Goal: Task Accomplishment & Management: Manage account settings

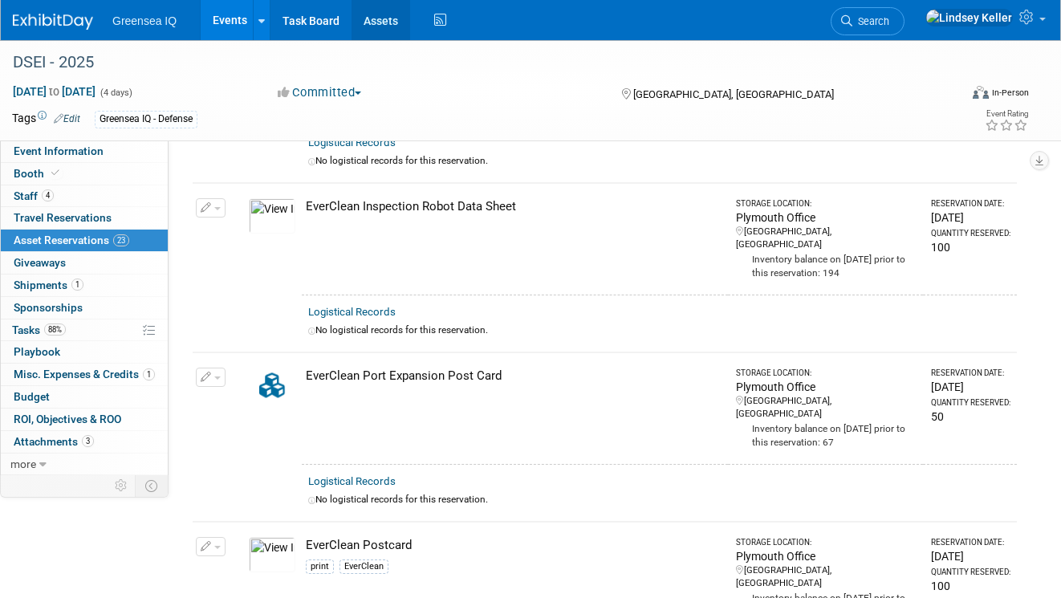
click at [373, 21] on link "Assets" at bounding box center [380, 20] width 59 height 40
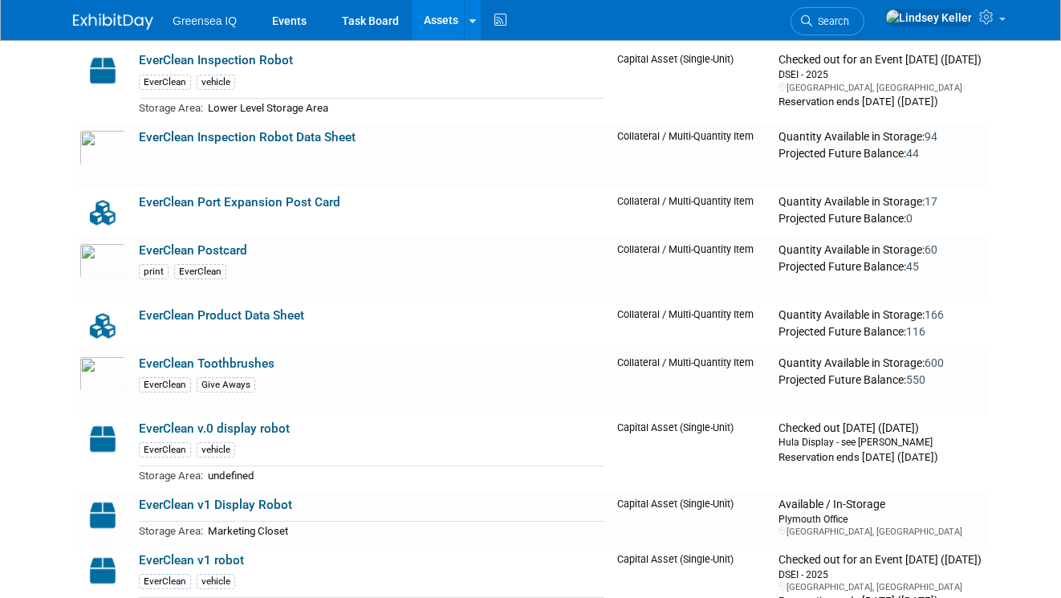
scroll to position [1845, 0]
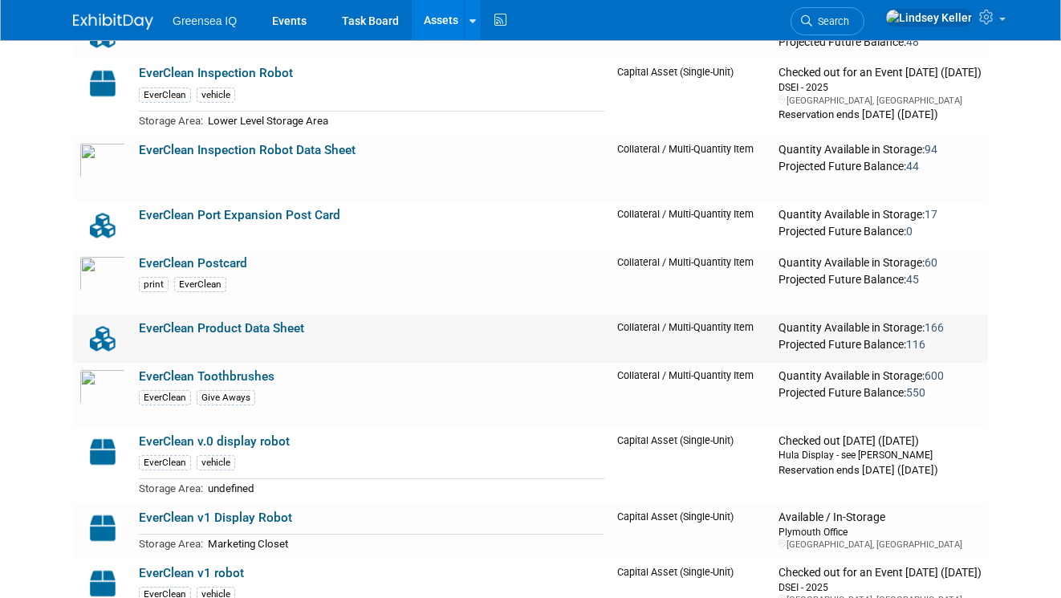
click at [266, 330] on link "EverClean Product Data Sheet" at bounding box center [221, 328] width 165 height 14
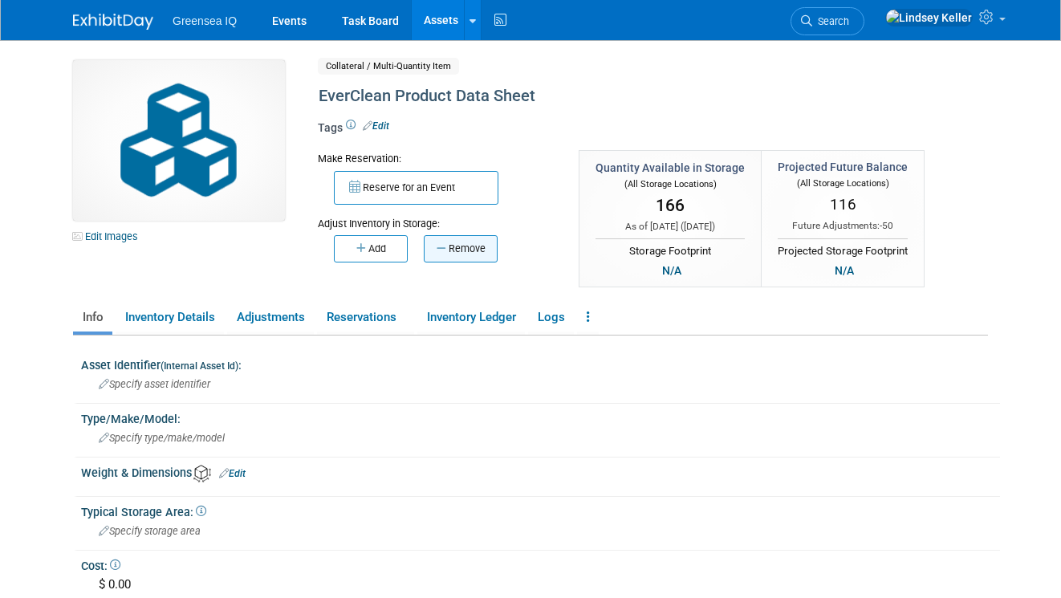
click at [445, 253] on icon "button" at bounding box center [442, 248] width 12 height 10
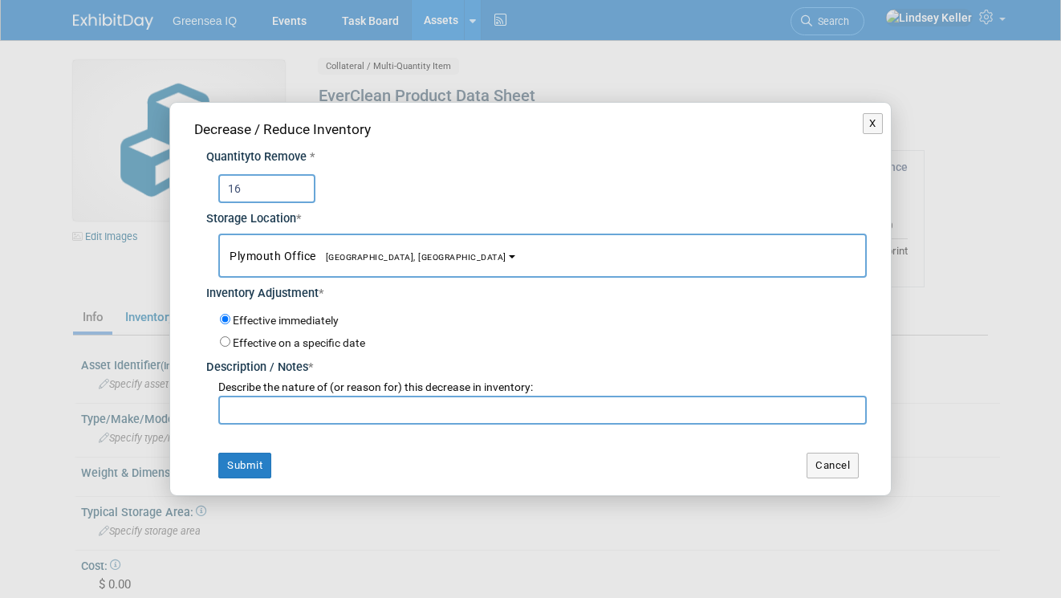
type input "16"
click at [334, 417] on input "text" at bounding box center [542, 410] width 648 height 29
type input "Inventory"
click at [245, 468] on button "Submit" at bounding box center [244, 466] width 53 height 26
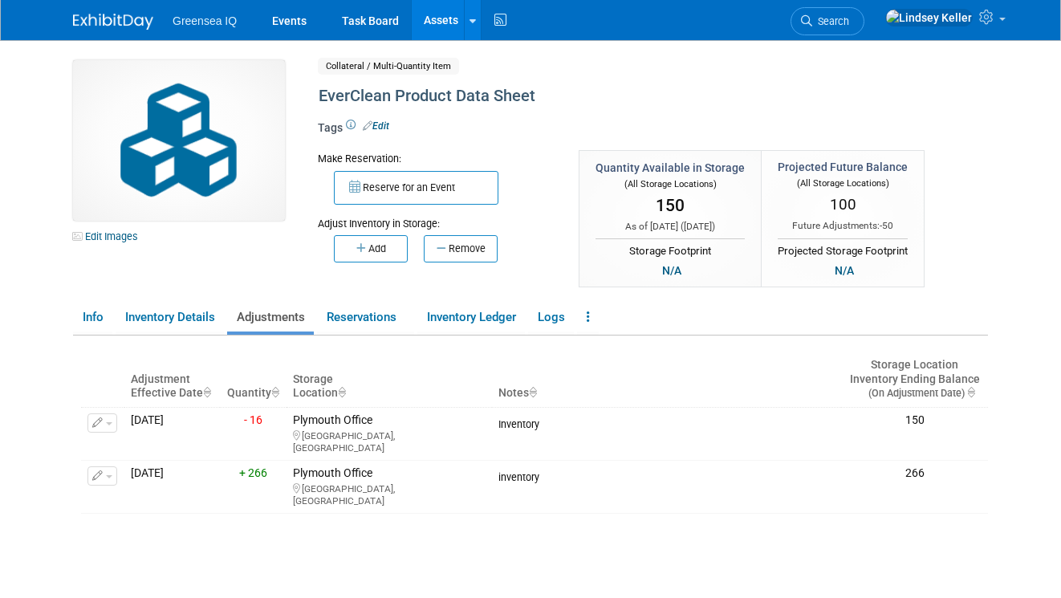
click at [436, 28] on link "Assets" at bounding box center [441, 20] width 59 height 40
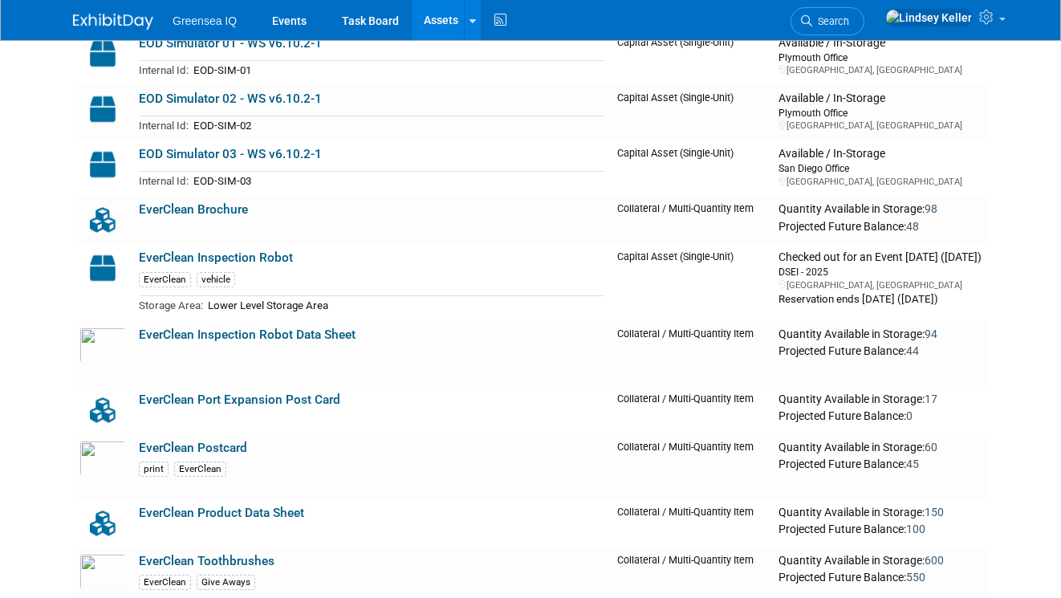
scroll to position [1699, 0]
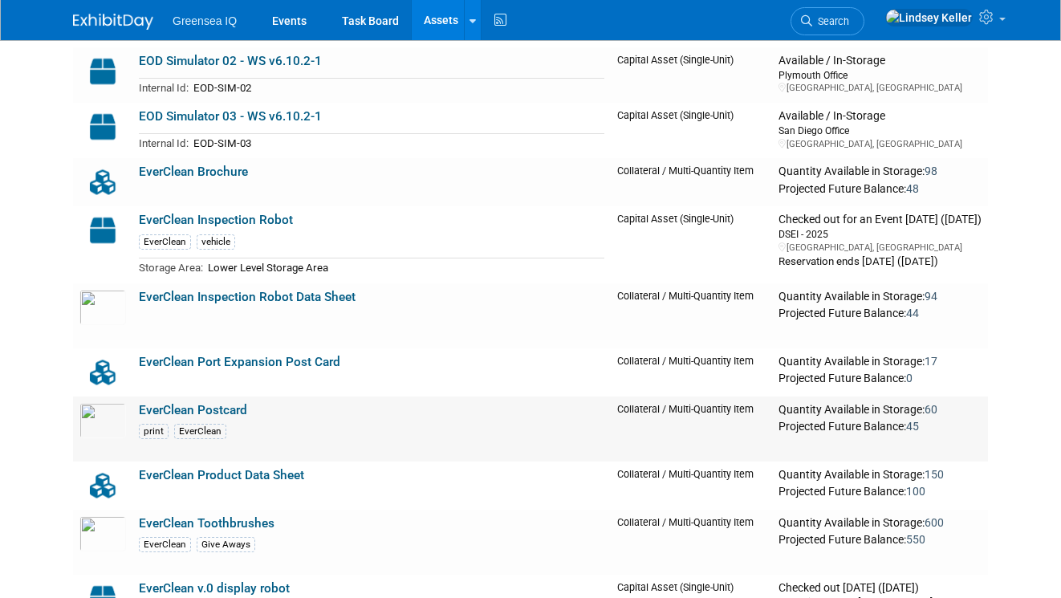
click at [231, 405] on link "EverClean Postcard" at bounding box center [193, 410] width 108 height 14
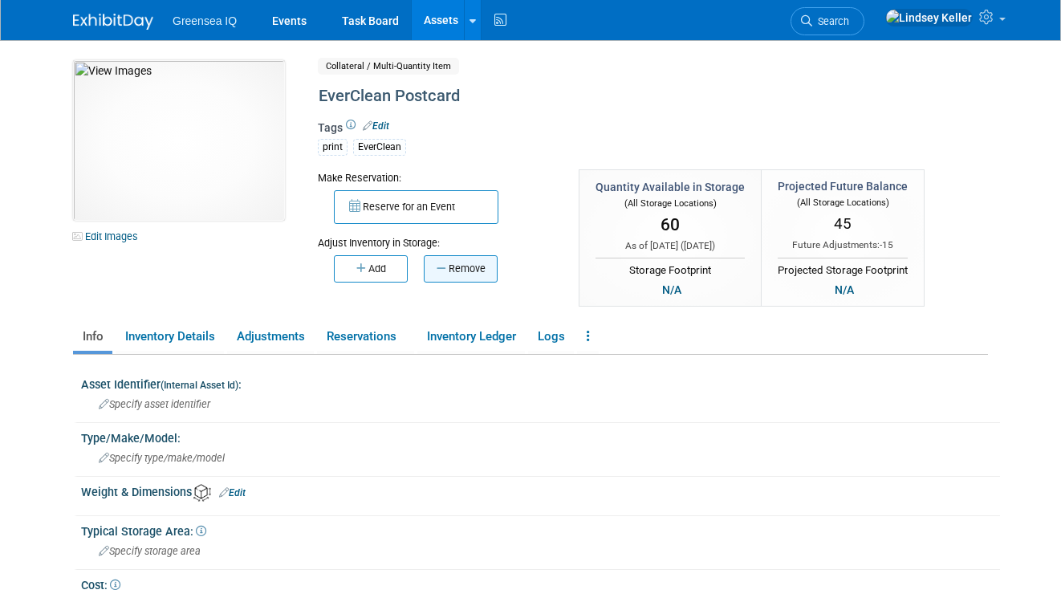
click at [448, 270] on button "Remove" at bounding box center [461, 268] width 74 height 27
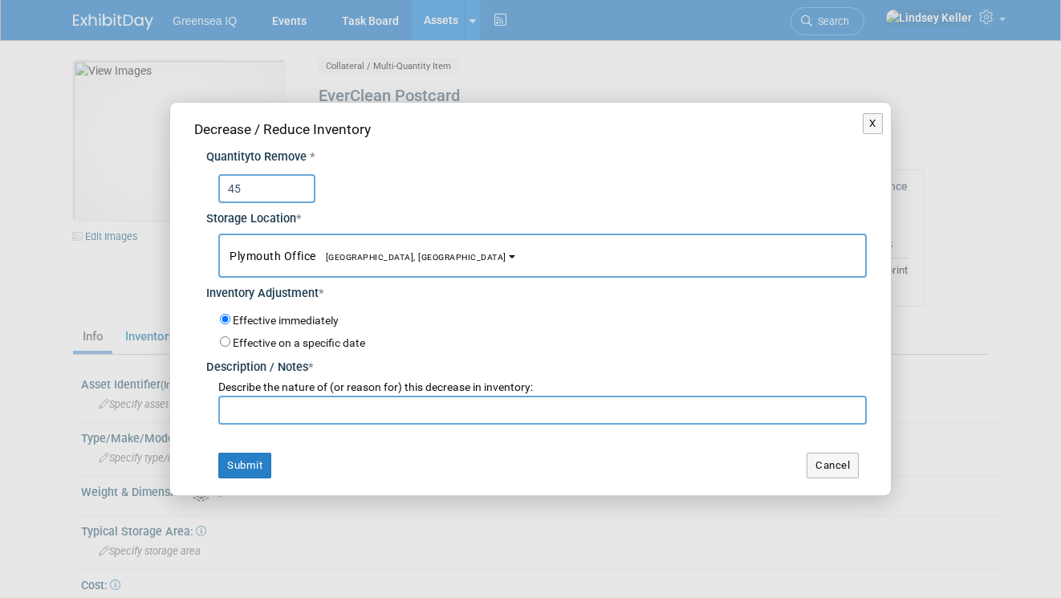
type input "45"
click at [306, 426] on div "Decrease / Reduce Inventory Quantity to Remove * 45 Storage Location * Plymouth…" at bounding box center [530, 299] width 720 height 392
click at [303, 415] on input "text" at bounding box center [542, 410] width 648 height 29
type input "Inventory (shipped to Beau)"
click at [241, 472] on button "Submit" at bounding box center [244, 466] width 53 height 26
